Goal: Navigation & Orientation: Find specific page/section

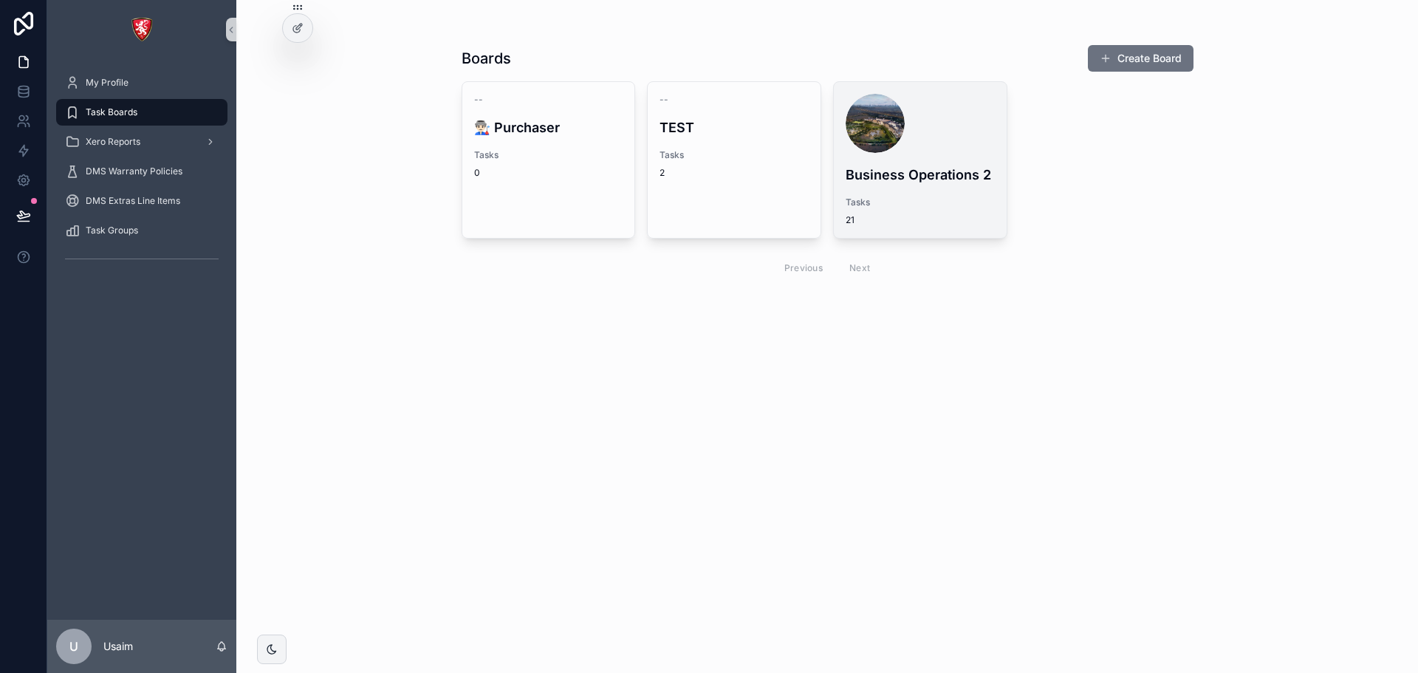
click at [875, 177] on h4 "Business Operations 2" at bounding box center [919, 175] width 149 height 20
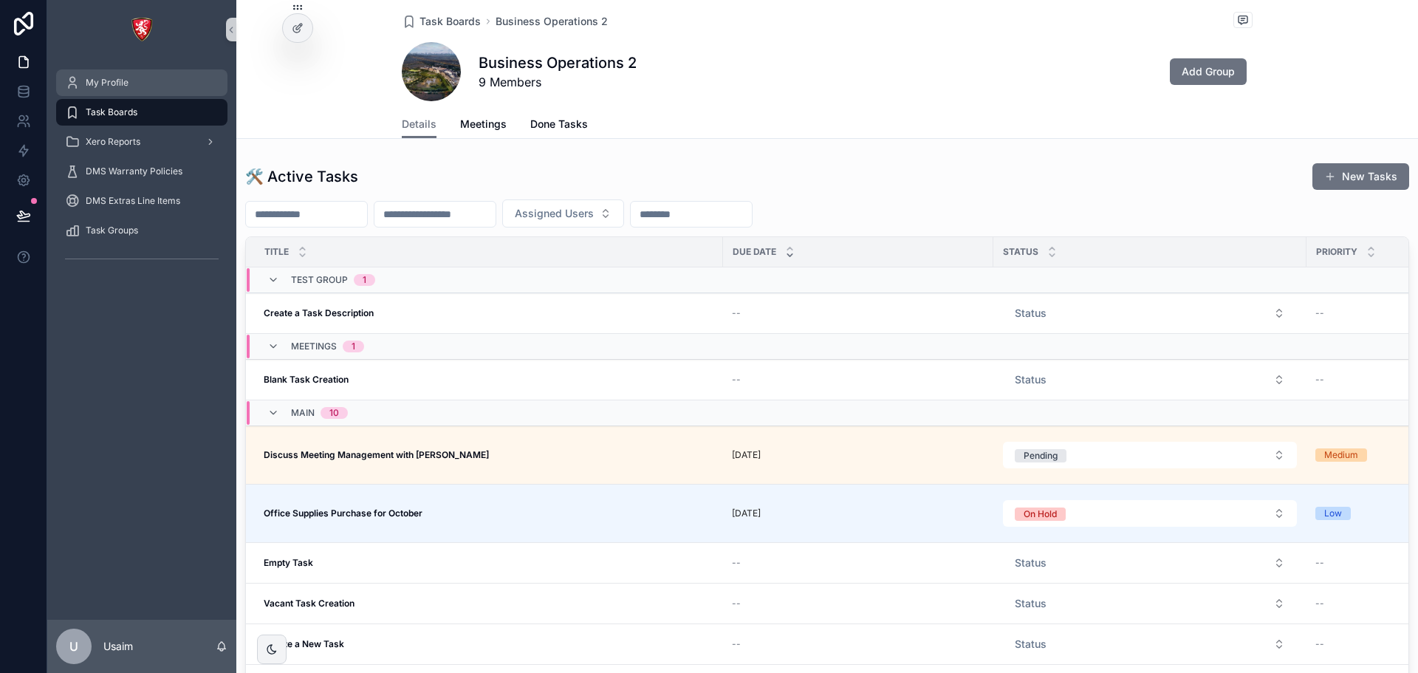
click at [137, 84] on div "My Profile" at bounding box center [142, 83] width 154 height 24
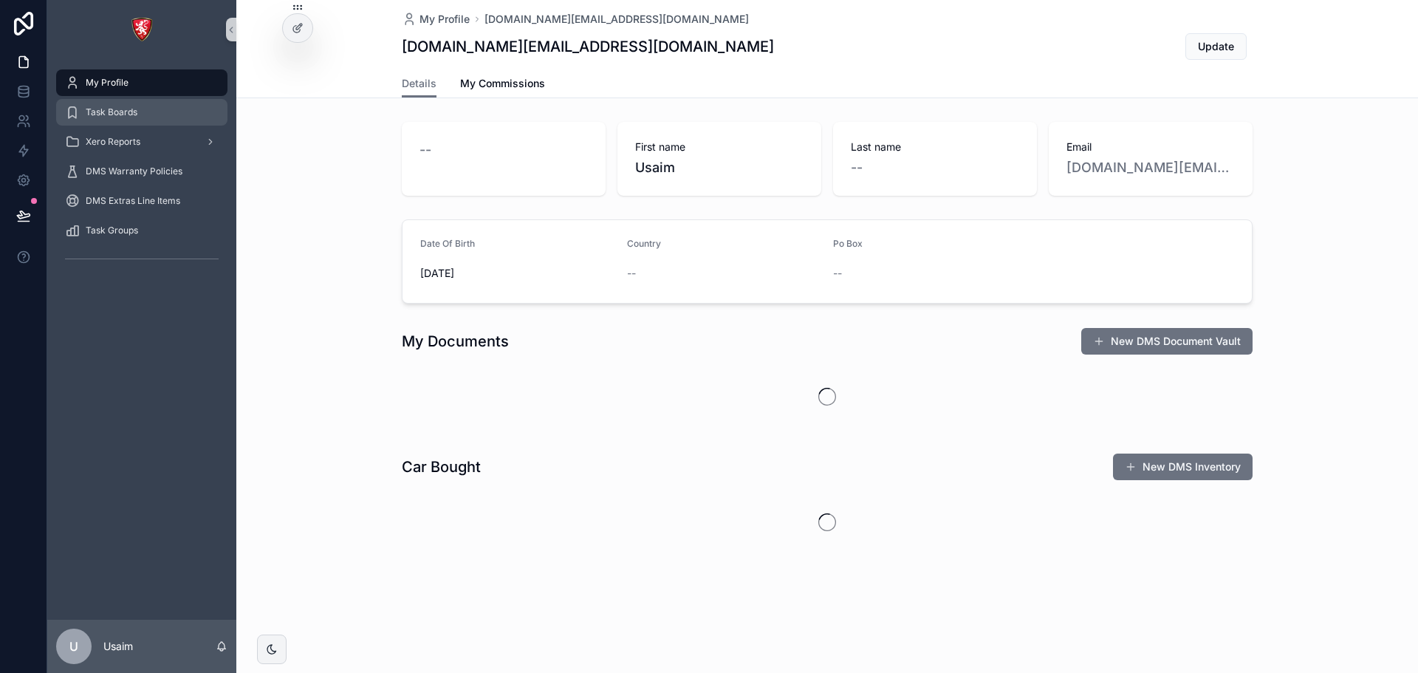
click at [143, 115] on div "Task Boards" at bounding box center [142, 112] width 154 height 24
